Goal: Ask a question

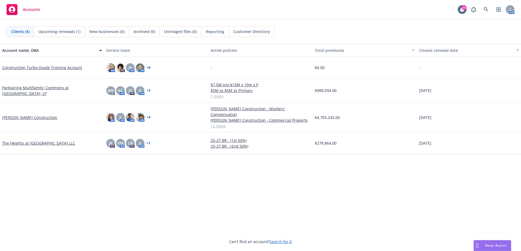
click at [488, 245] on span "Nova Assist" at bounding box center [496, 245] width 22 height 5
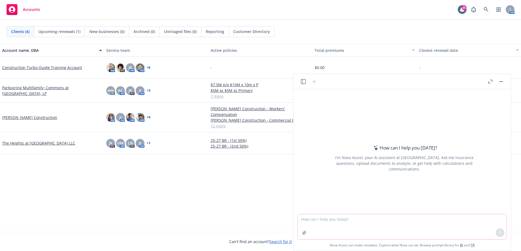
click at [315, 215] on textarea at bounding box center [402, 226] width 209 height 25
type textarea "Can you help me compile multiple lists of"
click at [376, 218] on textarea "Can you help me compile multiple lists of" at bounding box center [402, 226] width 209 height 25
type textarea "Can you help me compile multiple lists of questions, remove any duplicates, and…"
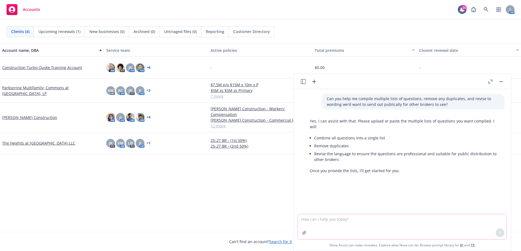
click at [315, 223] on textarea at bounding box center [402, 226] width 209 height 25
paste textarea "7) Lore ipsum do sitametc adi elits doeiusmo? T inci utla et dolo magn al enima…"
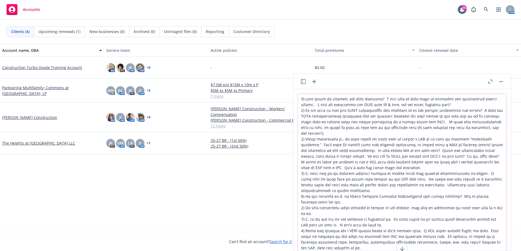
scroll to position [31, 0]
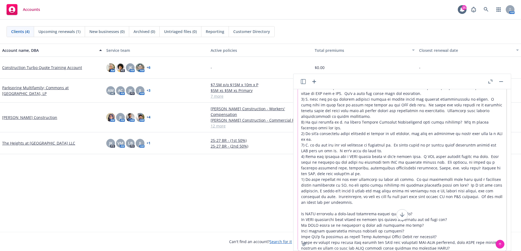
type textarea "7) Lore ipsum do sitametc adi elits doeiusmo? T inci utla et dolo magn al enima…"
click at [497, 242] on button at bounding box center [500, 244] width 9 height 9
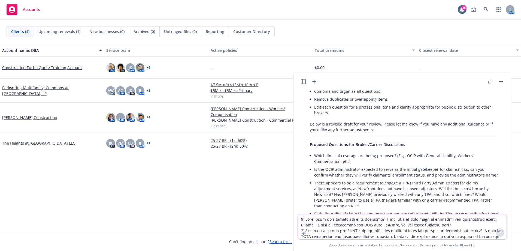
scroll to position [375, 0]
